Goal: Information Seeking & Learning: Learn about a topic

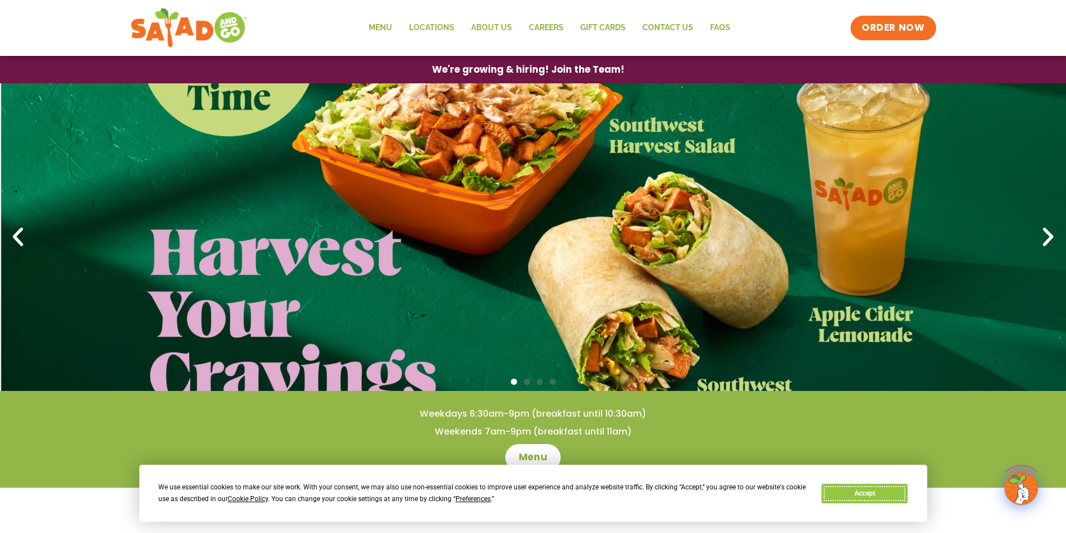
click at [890, 499] on button "Accept" at bounding box center [865, 494] width 86 height 20
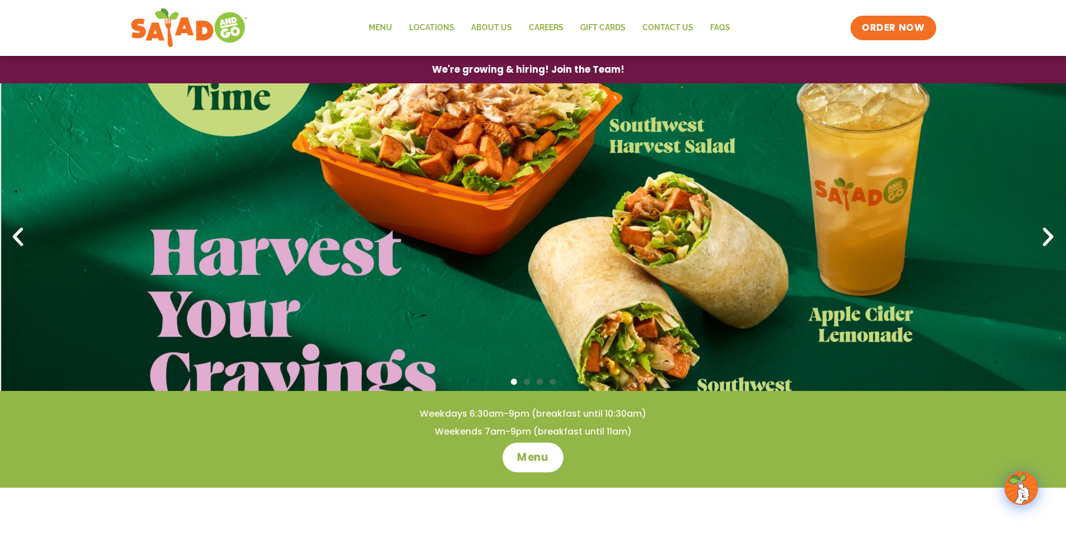
click at [532, 462] on span "Menu" at bounding box center [533, 458] width 32 height 15
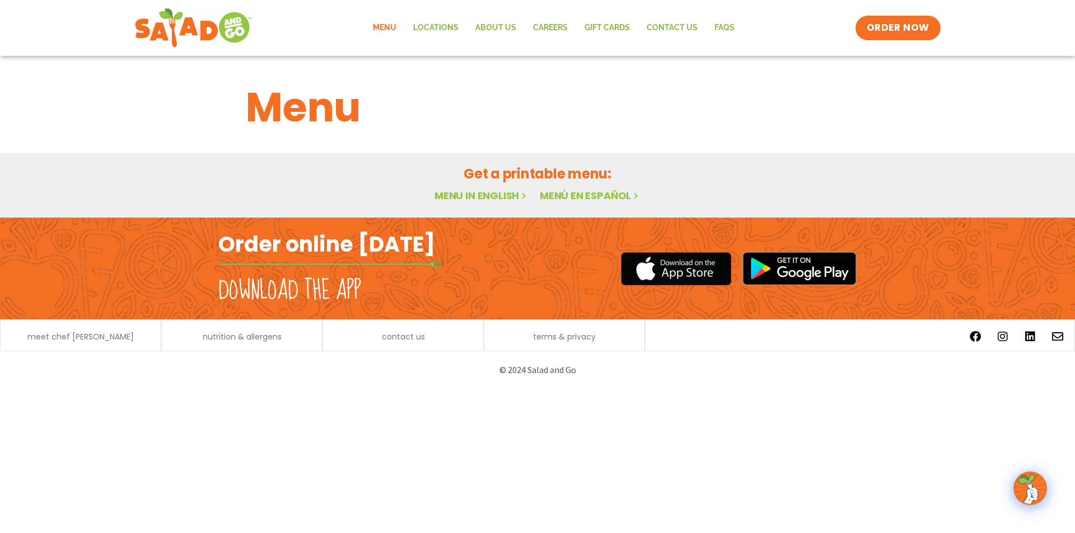
click at [477, 195] on link "Menu in English" at bounding box center [481, 196] width 94 height 14
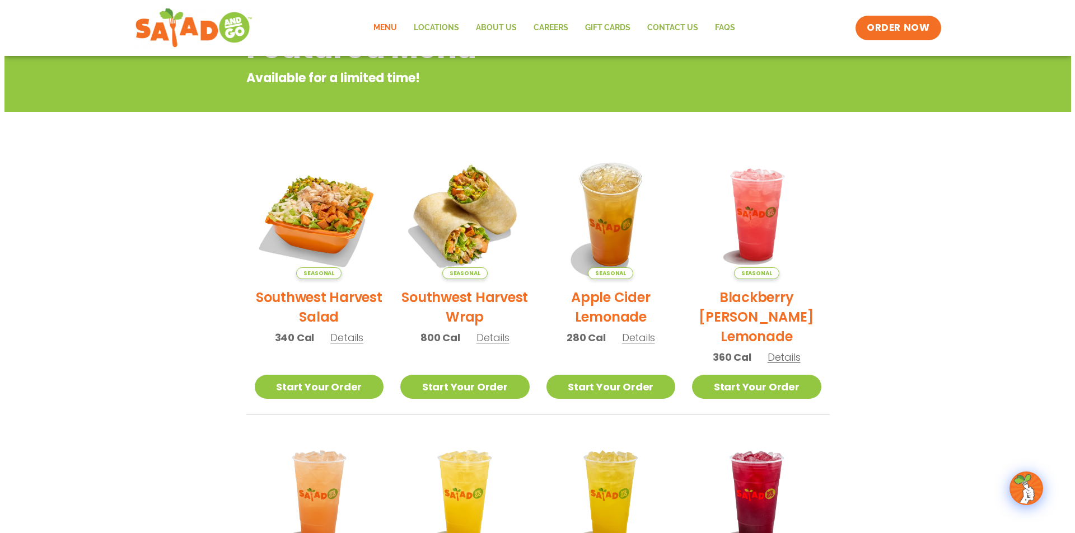
scroll to position [168, 0]
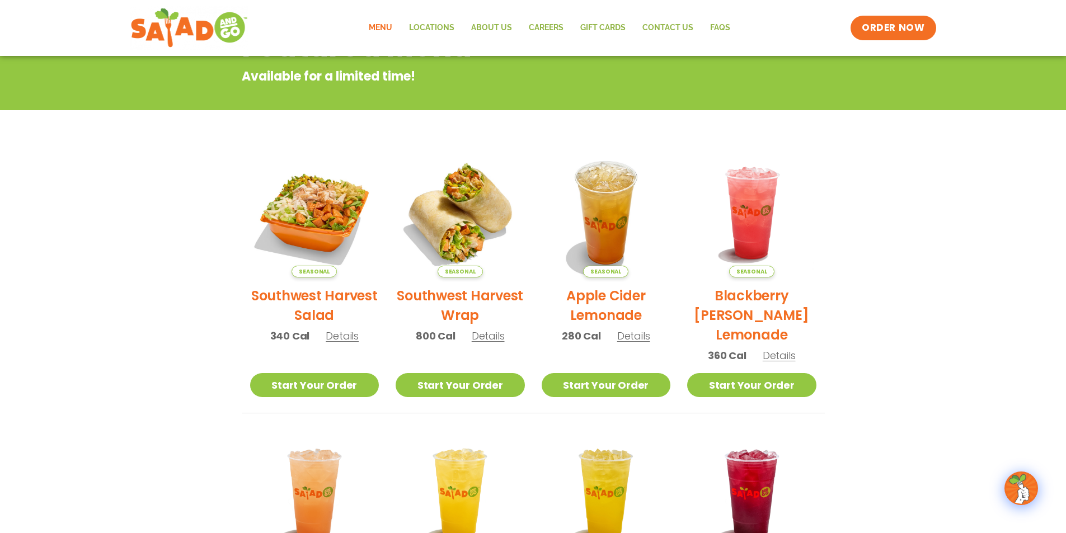
click at [633, 343] on p "280 Cal Details" at bounding box center [606, 336] width 88 height 15
